Goal: Information Seeking & Learning: Learn about a topic

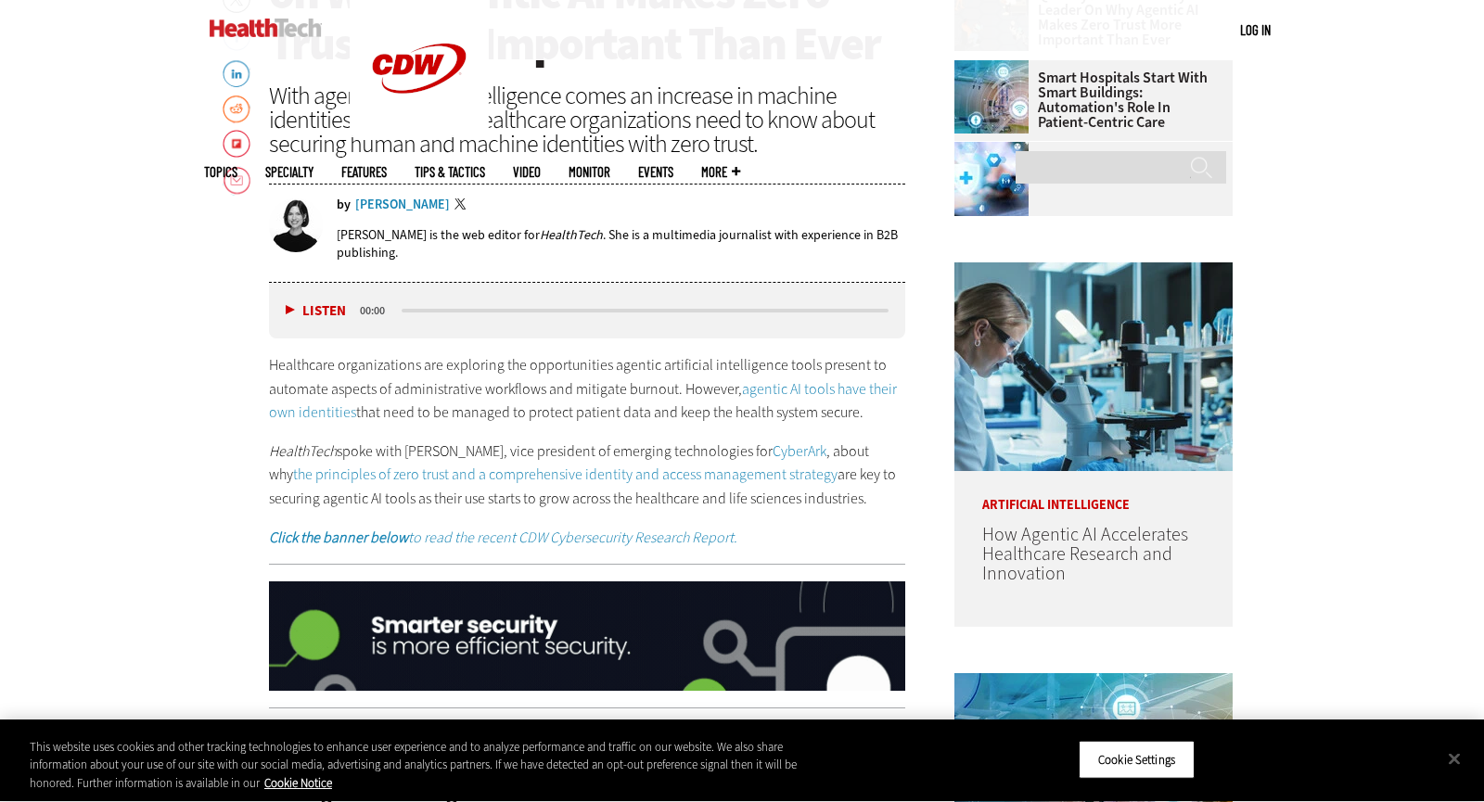
scroll to position [859, 0]
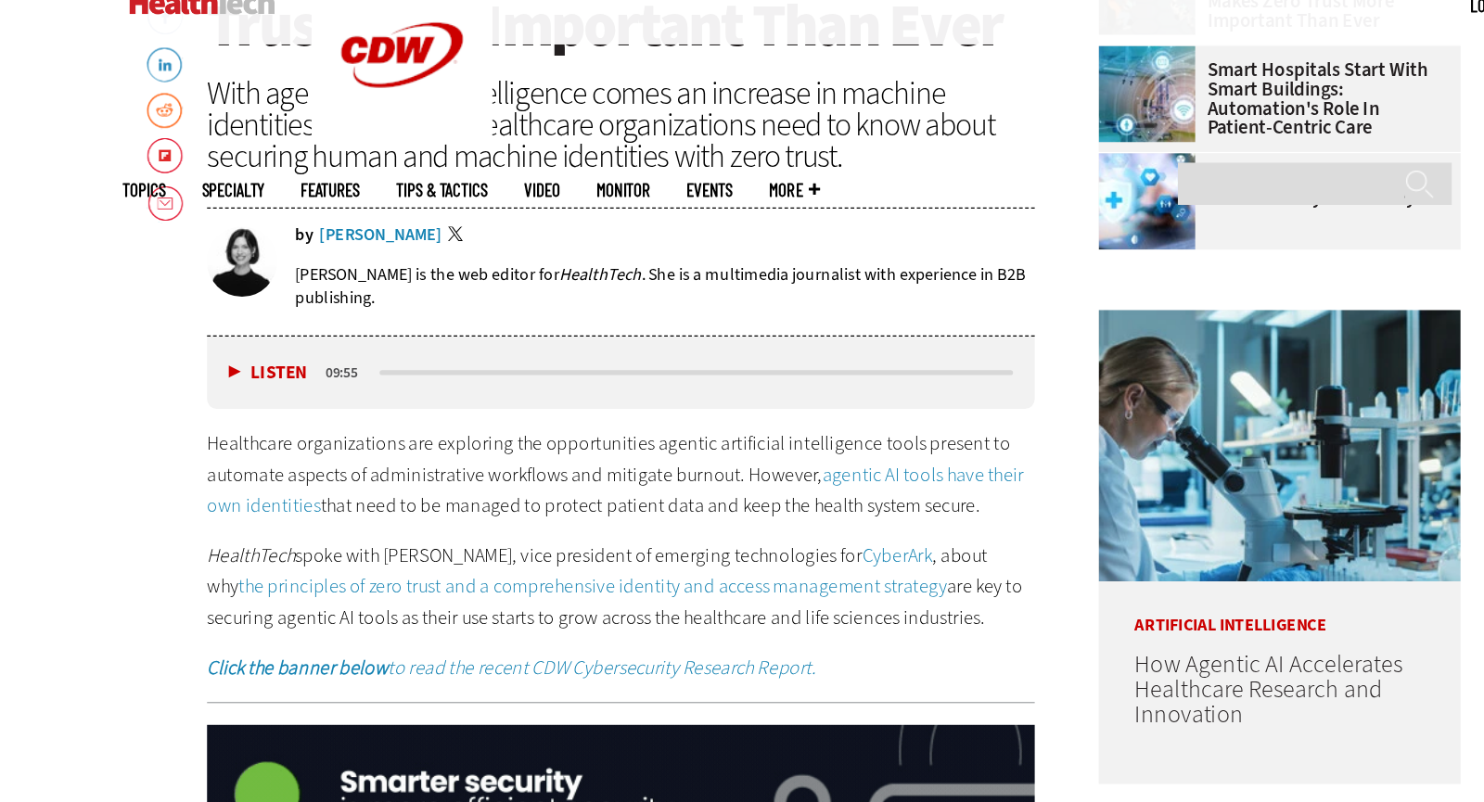
drag, startPoint x: 266, startPoint y: 366, endPoint x: 824, endPoint y: 504, distance: 574.2
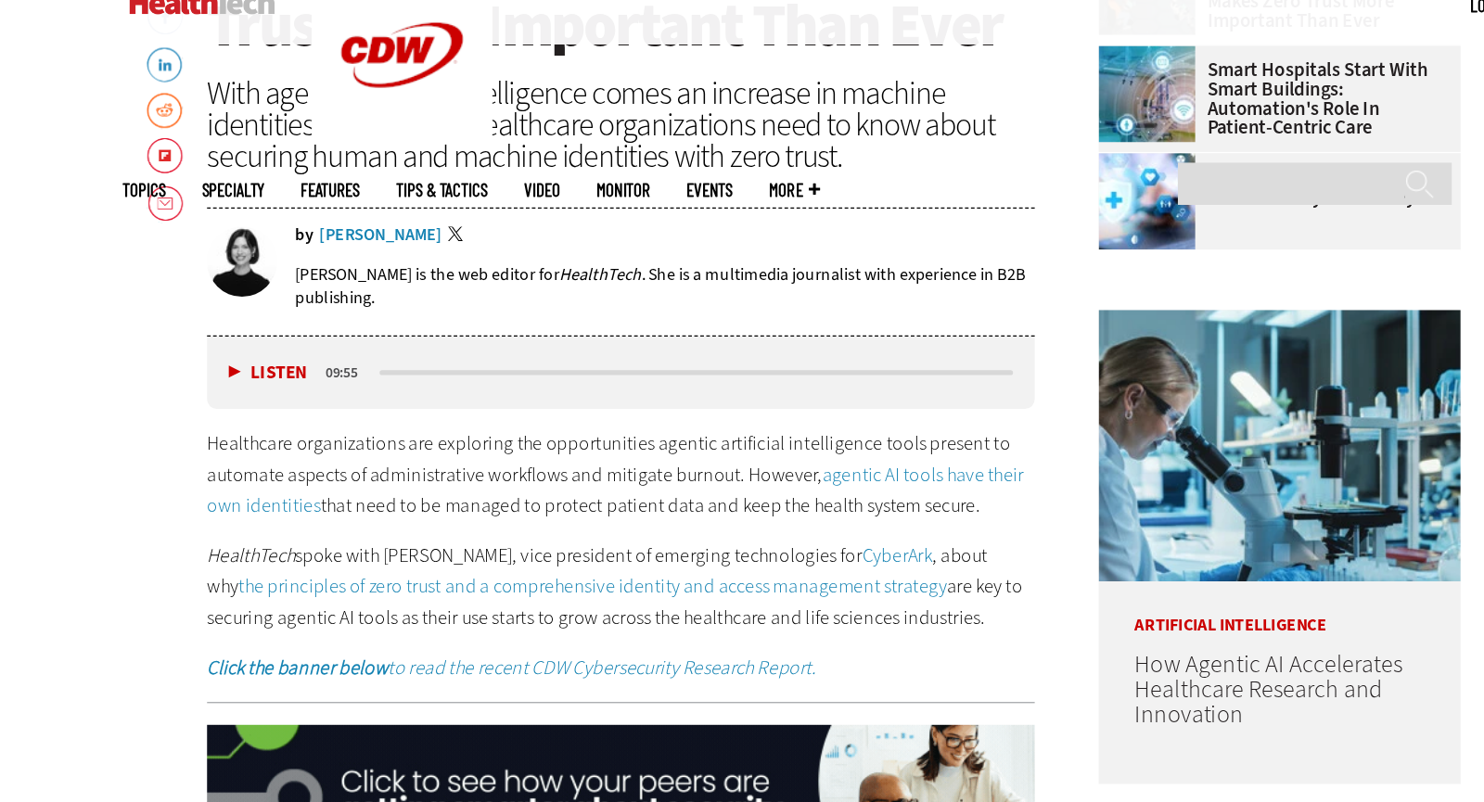
copy div "Healthcare organizations are exploring the opportunities agentic artificial int…"
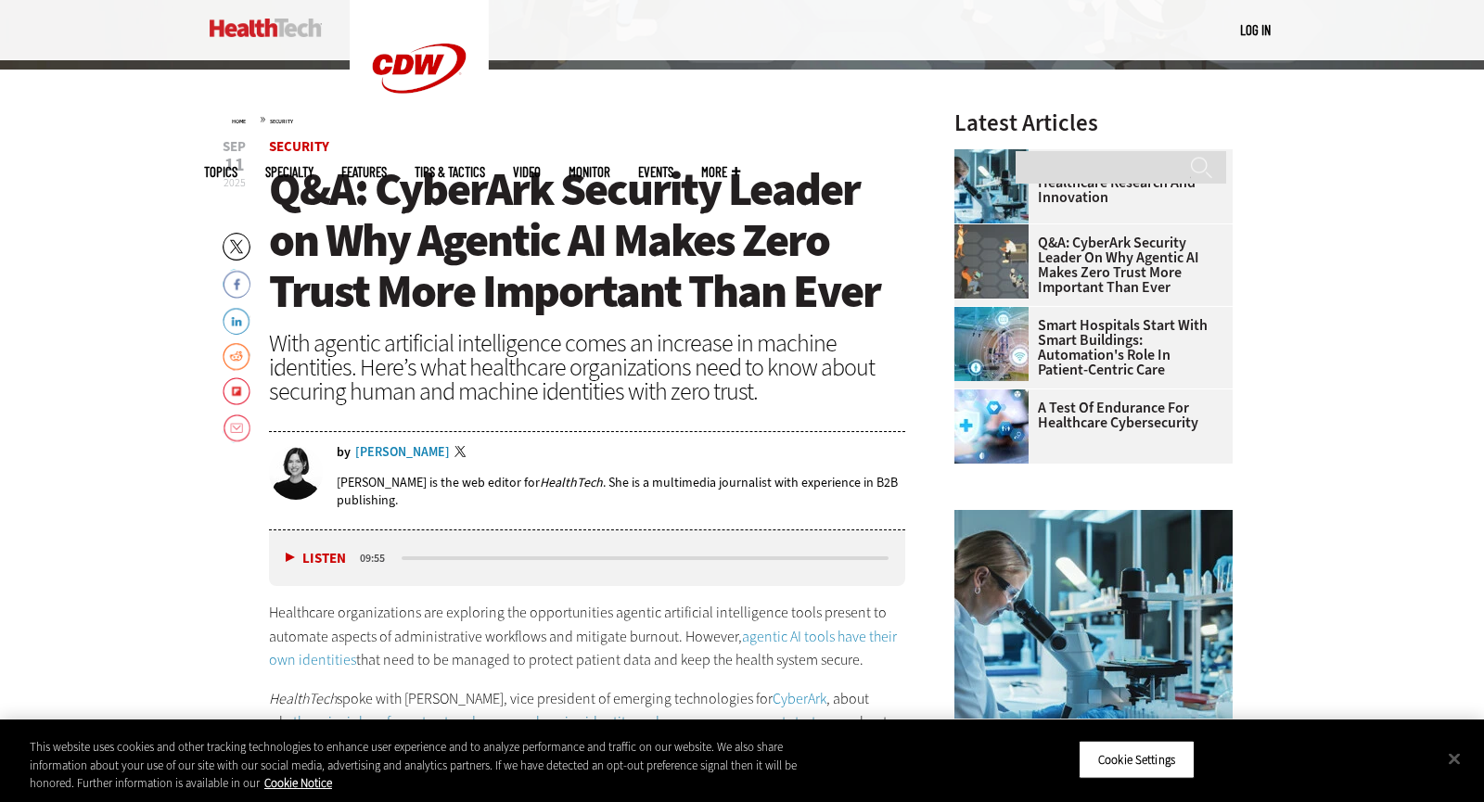
scroll to position [596, 0]
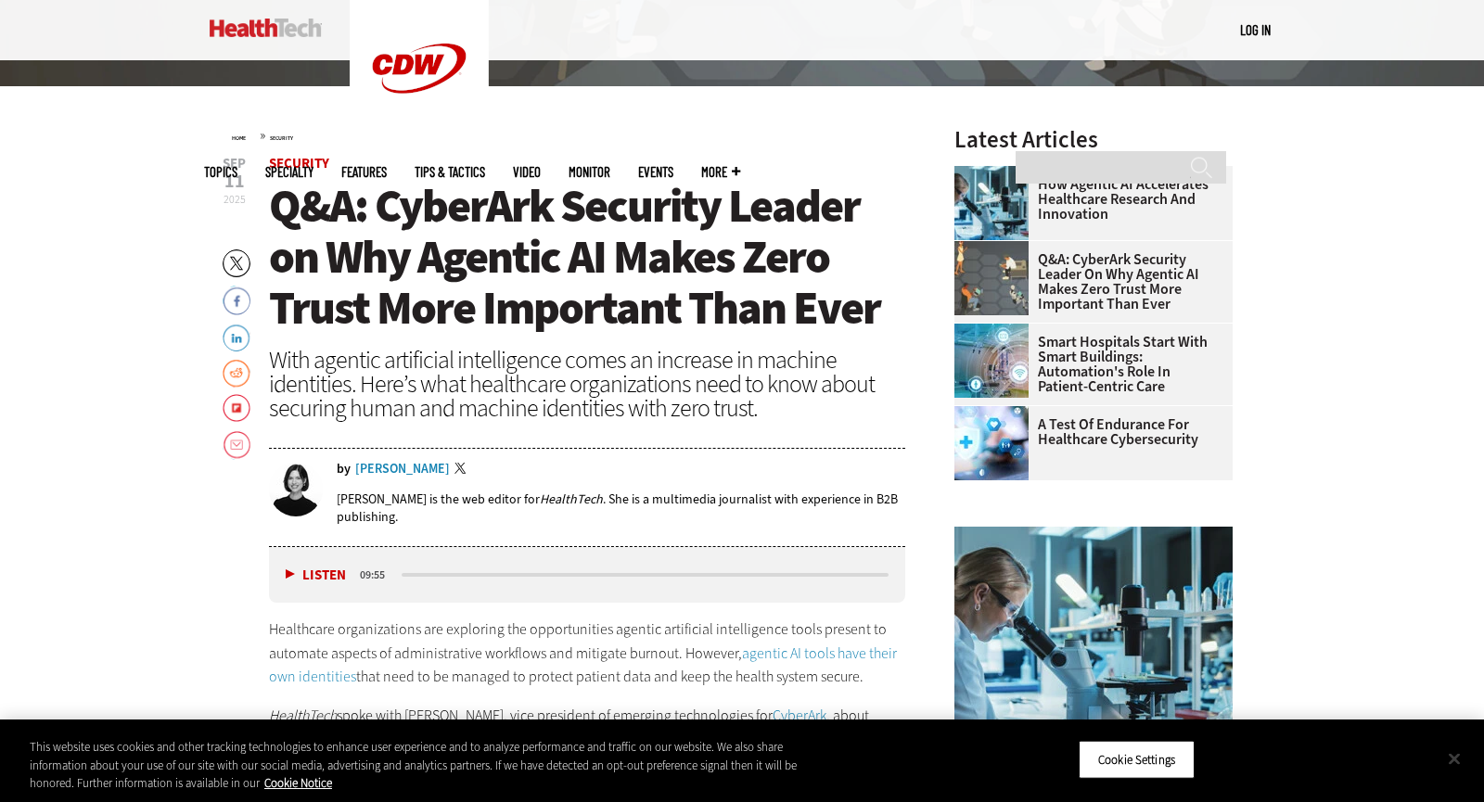
click at [1452, 763] on button "Close" at bounding box center [1454, 758] width 41 height 41
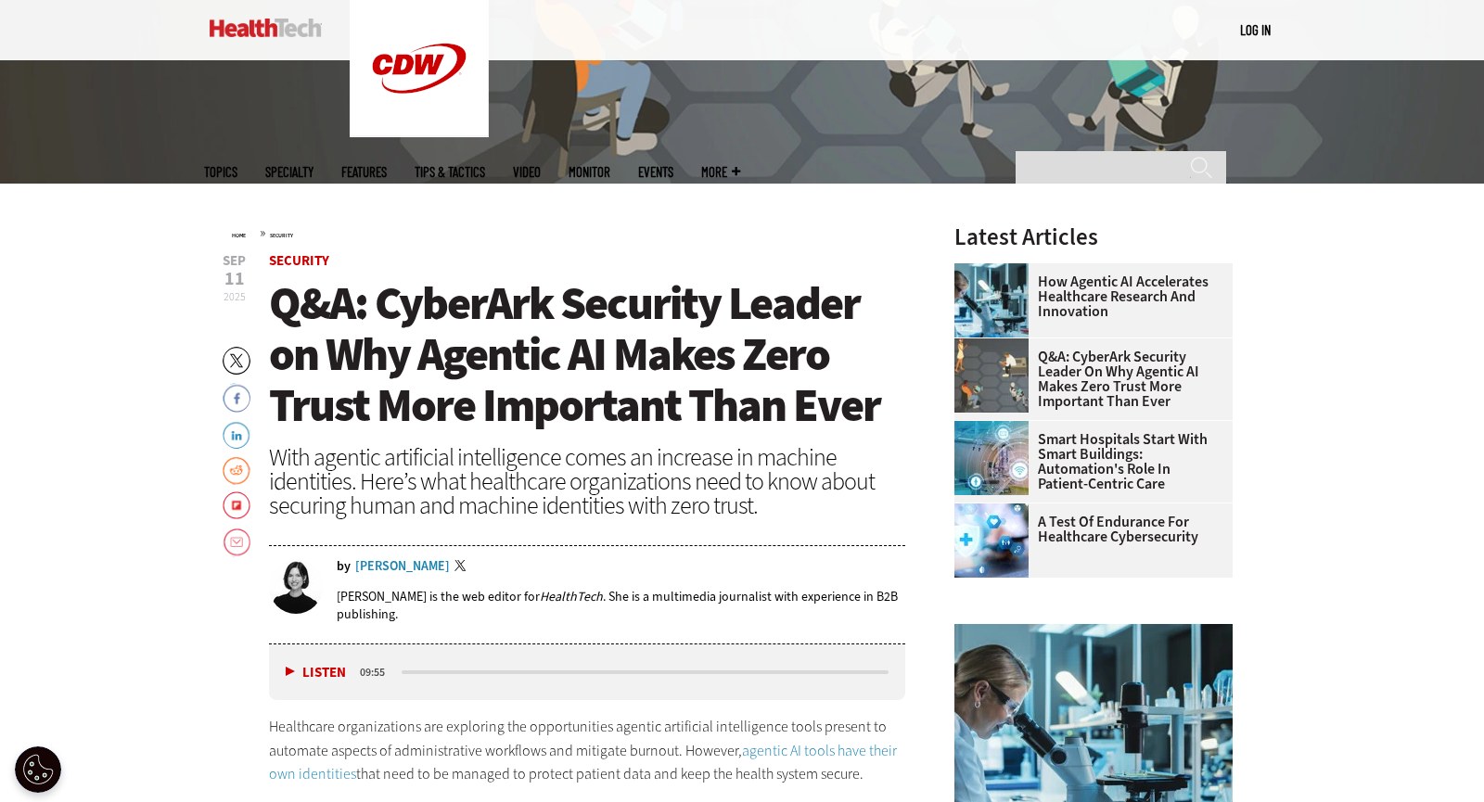
scroll to position [483, 0]
